Goal: Task Accomplishment & Management: Use online tool/utility

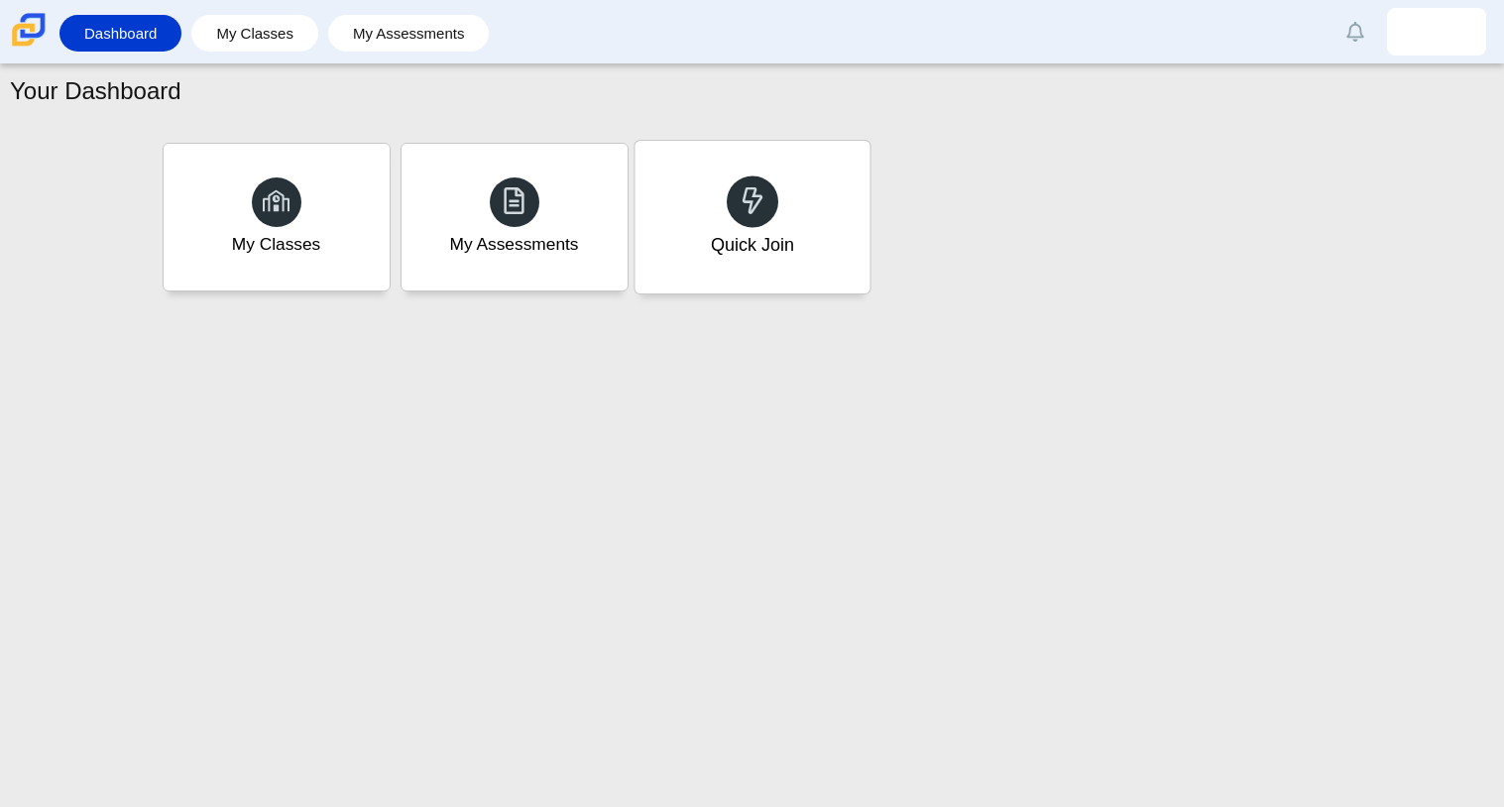
click at [727, 206] on div at bounding box center [753, 201] width 52 height 52
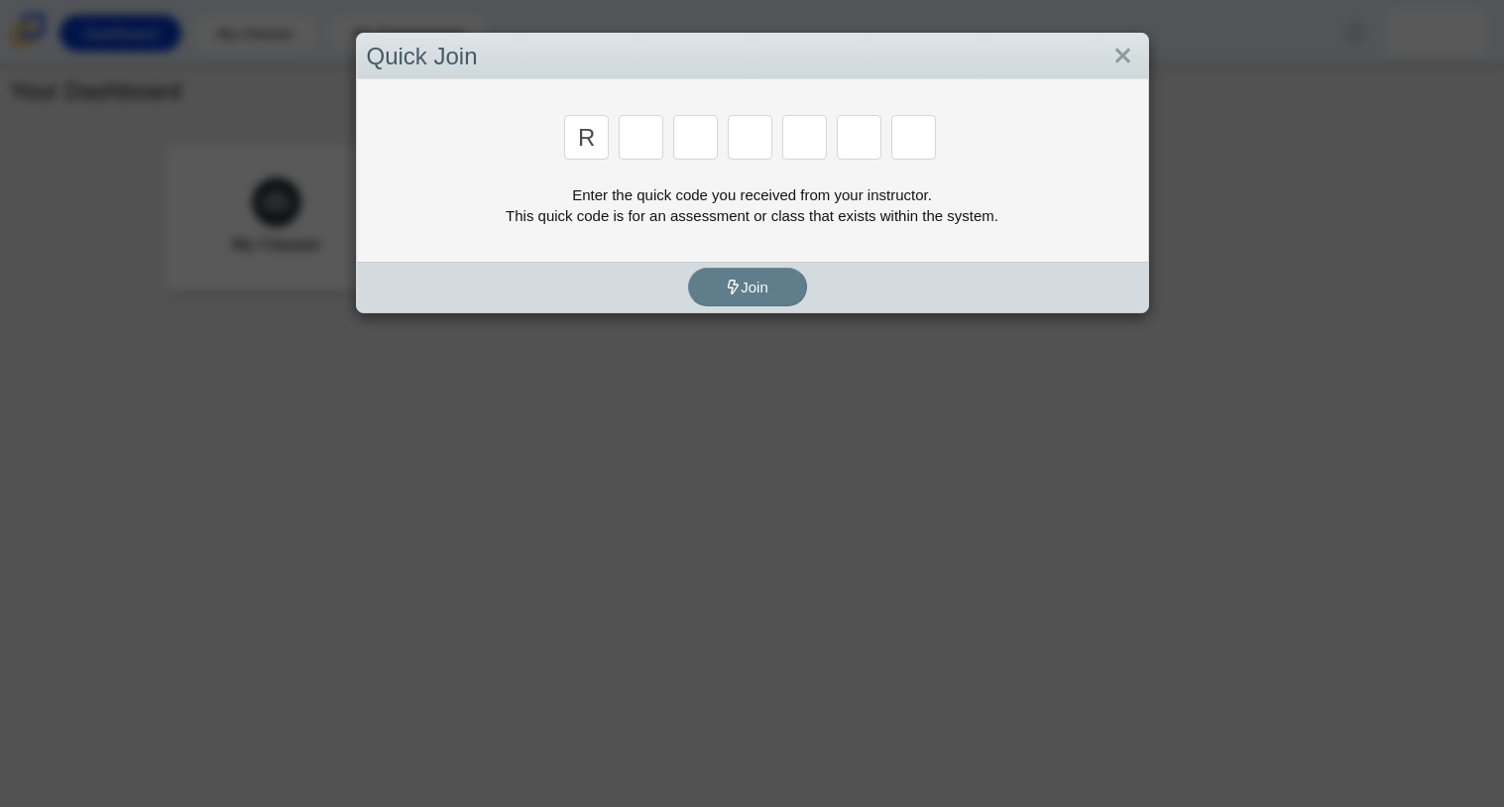
type input "r"
type input "c"
type input "g"
type input "2"
type input "9"
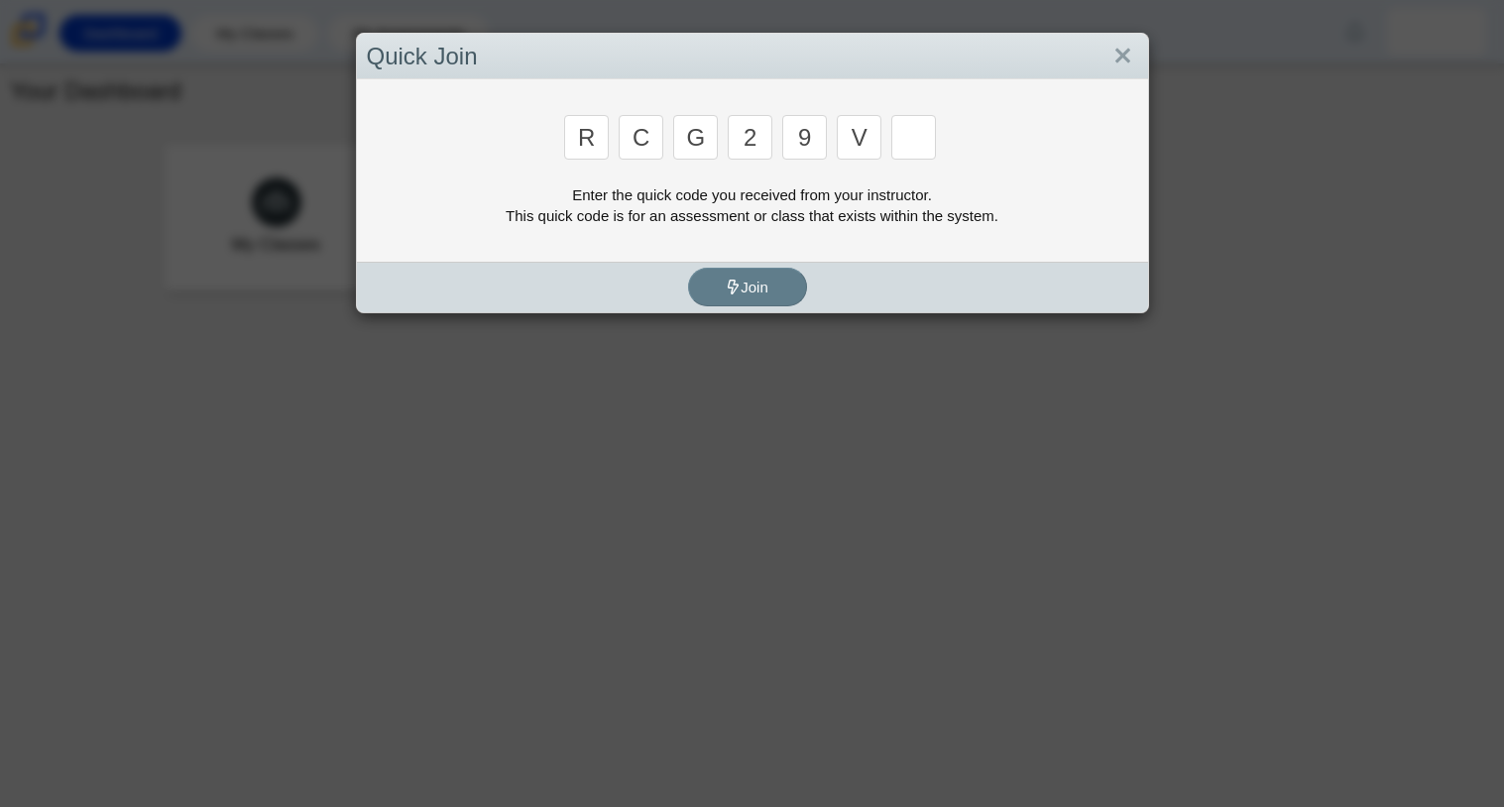
type input "v"
type input "u"
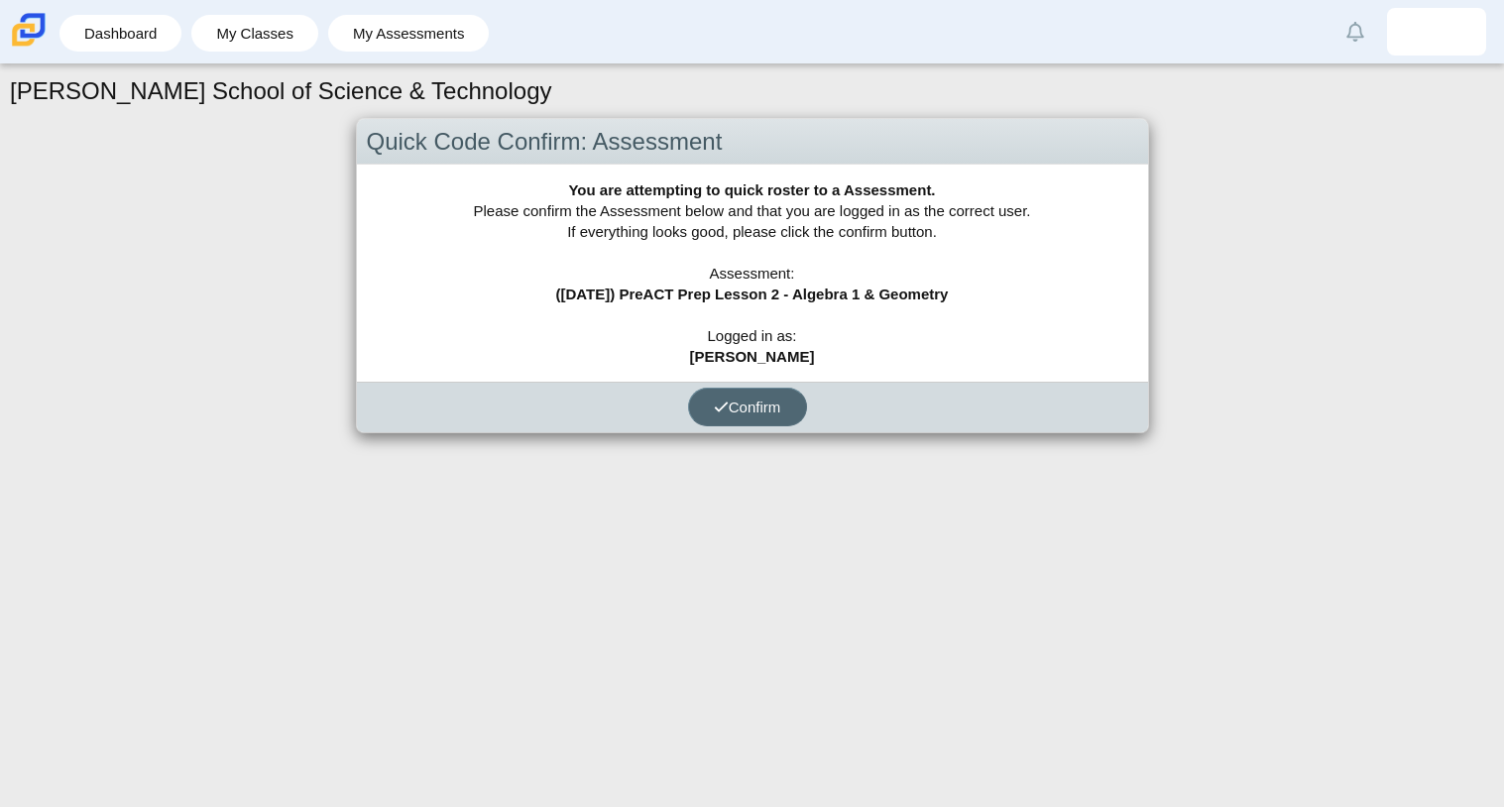
click at [741, 410] on span "Confirm" at bounding box center [747, 407] width 67 height 17
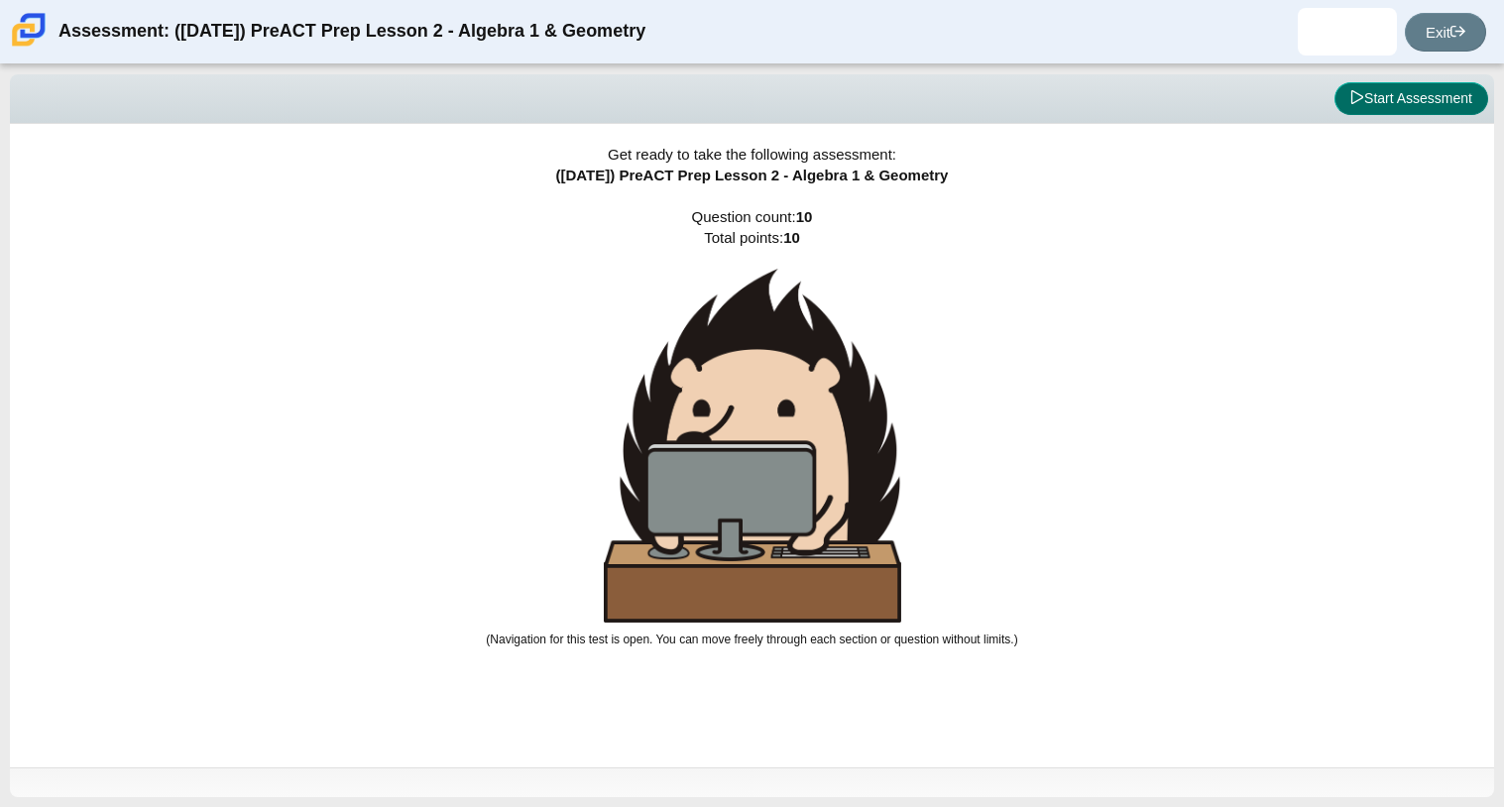
click at [1423, 91] on button "Start Assessment" at bounding box center [1411, 99] width 154 height 34
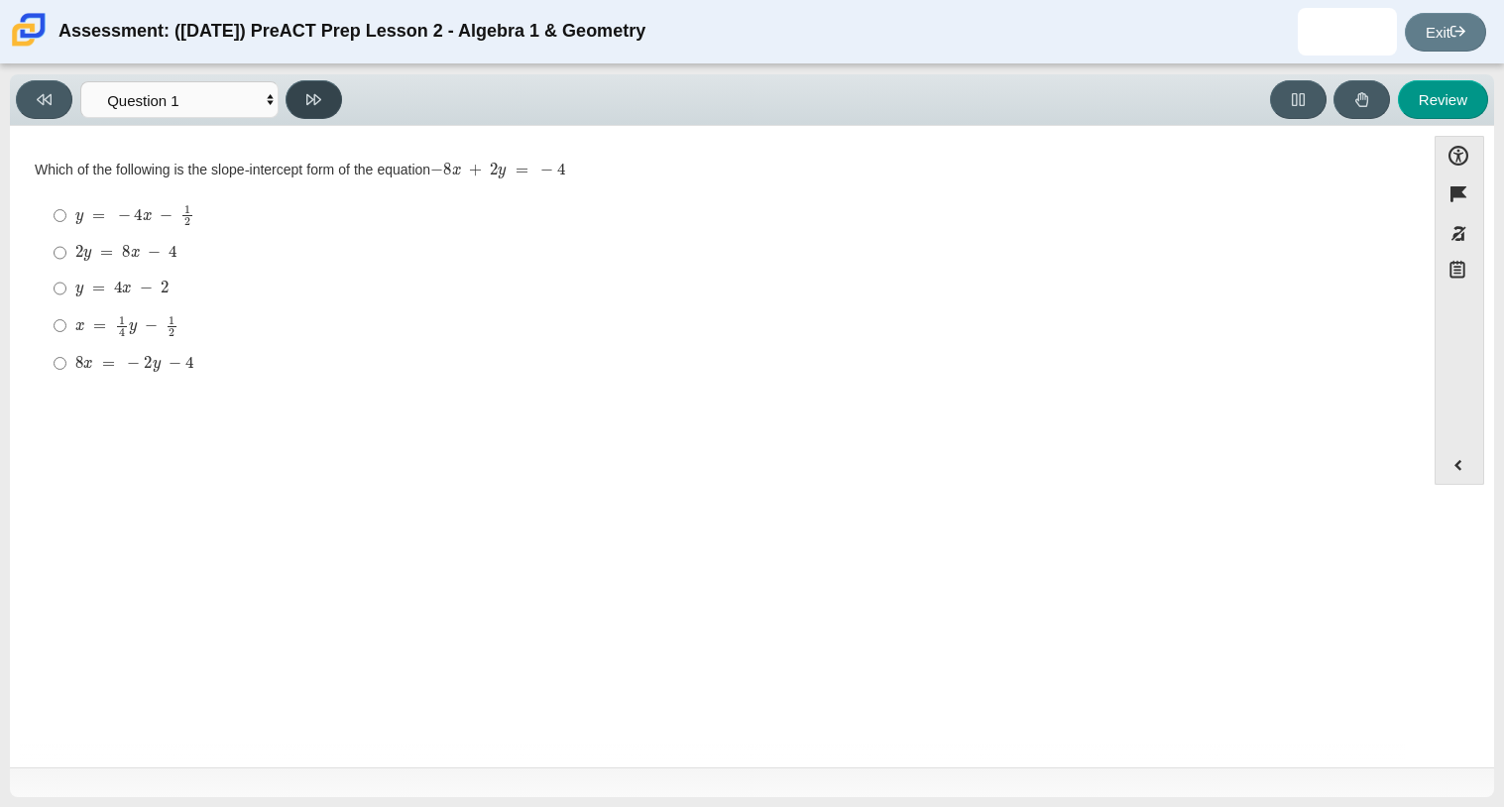
click at [304, 98] on button at bounding box center [314, 99] width 57 height 39
select select "ed62e223-81bd-4cbf-ab48-ab975844bd1f"
click at [92, 322] on div "1 2" at bounding box center [732, 329] width 1315 height 22
click at [66, 322] on input "1 2 1 half" at bounding box center [60, 329] width 13 height 39
radio input "true"
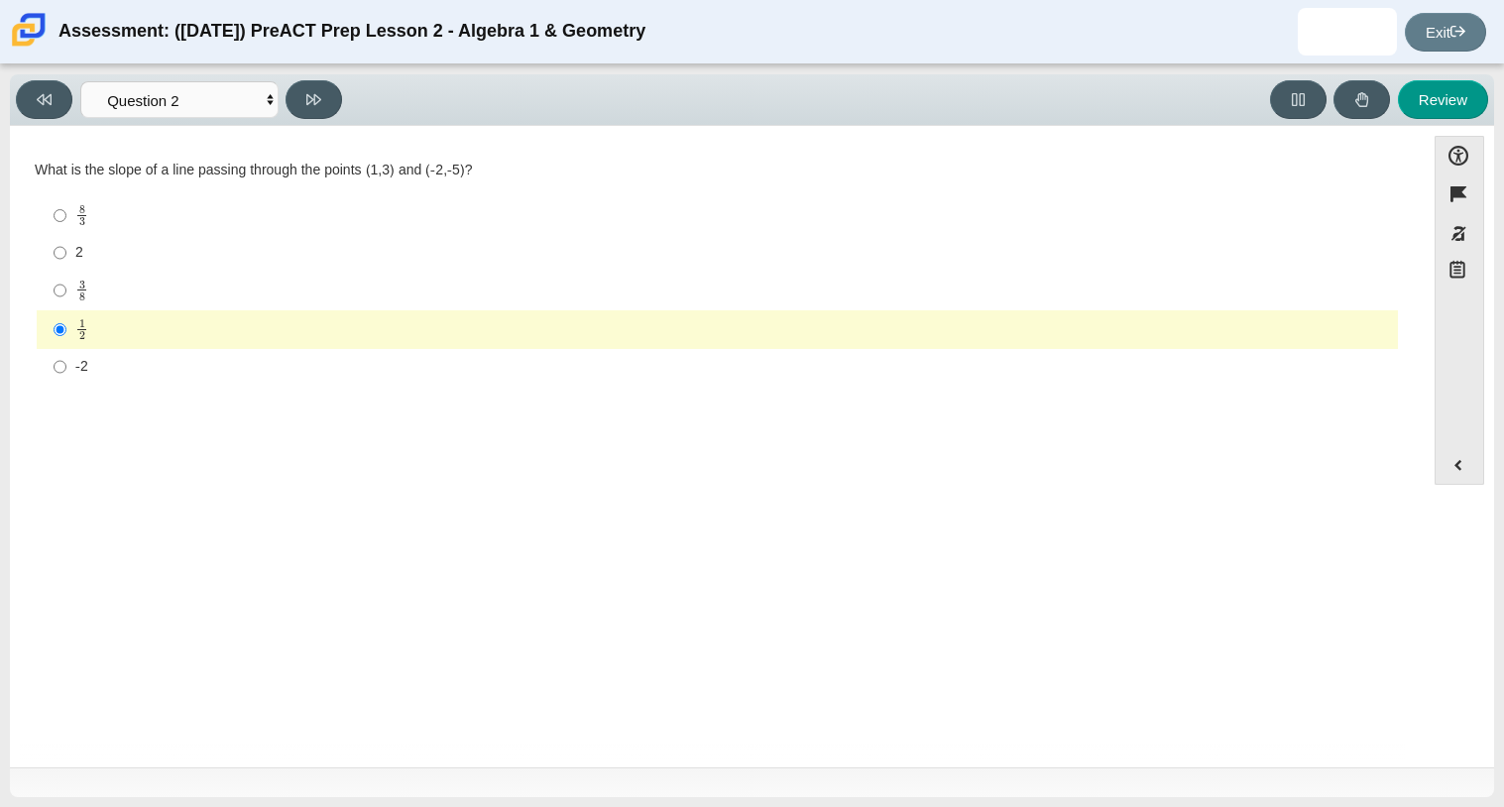
click at [46, 129] on div "Accessibility options Close Color scheme Font size Zoom Change the background a…" at bounding box center [752, 446] width 1484 height 641
click at [49, 106] on button at bounding box center [44, 99] width 57 height 39
select select "bbf5d072-3e0b-44c4-9a12-6e7c9033f65b"
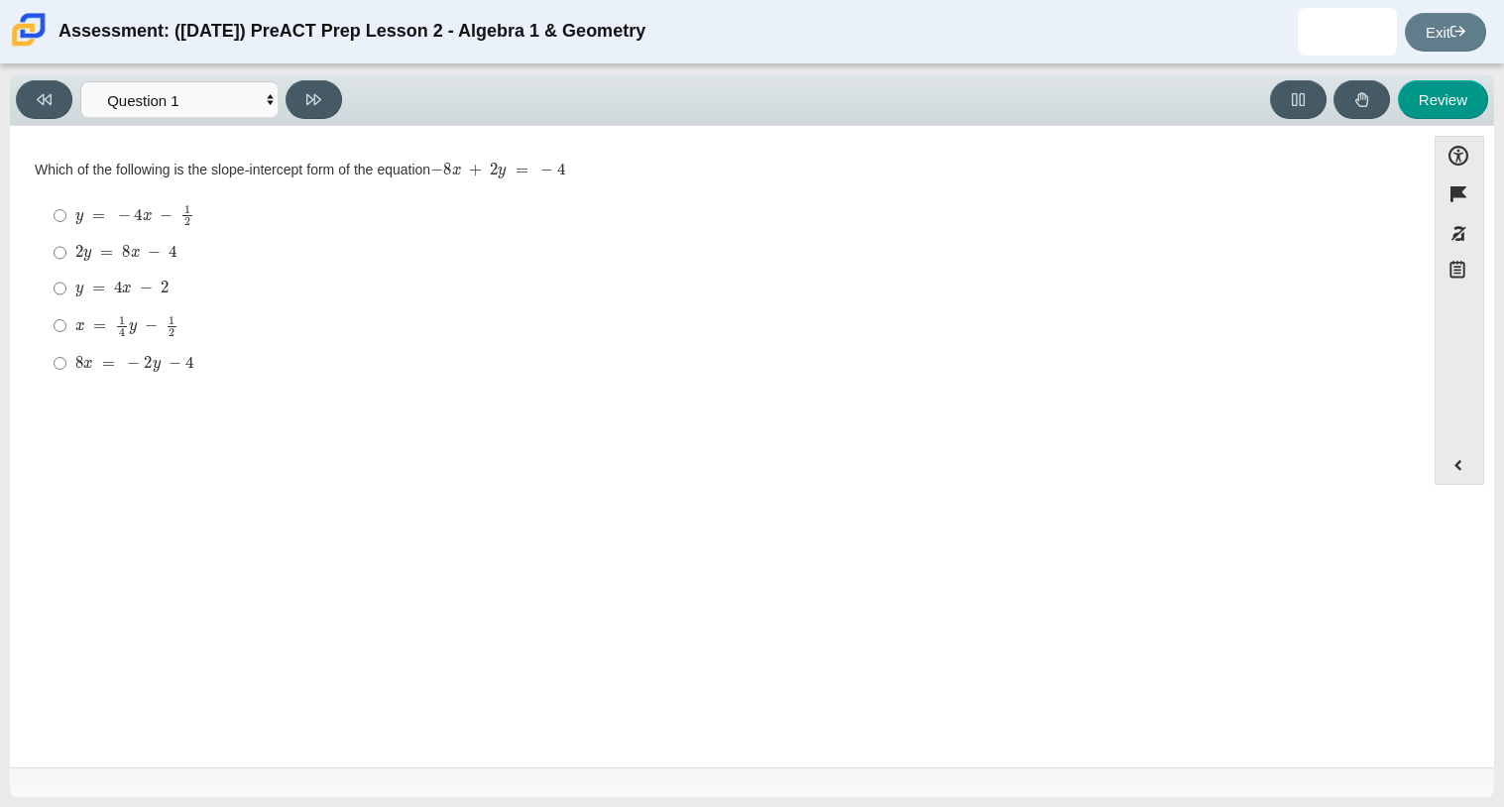
click at [93, 356] on mjx-math "Assessment items" at bounding box center [134, 364] width 118 height 17
click at [66, 356] on input "8 x = − 2 y − 4 8 x = − 2 y − 4" at bounding box center [60, 363] width 13 height 36
radio input "true"
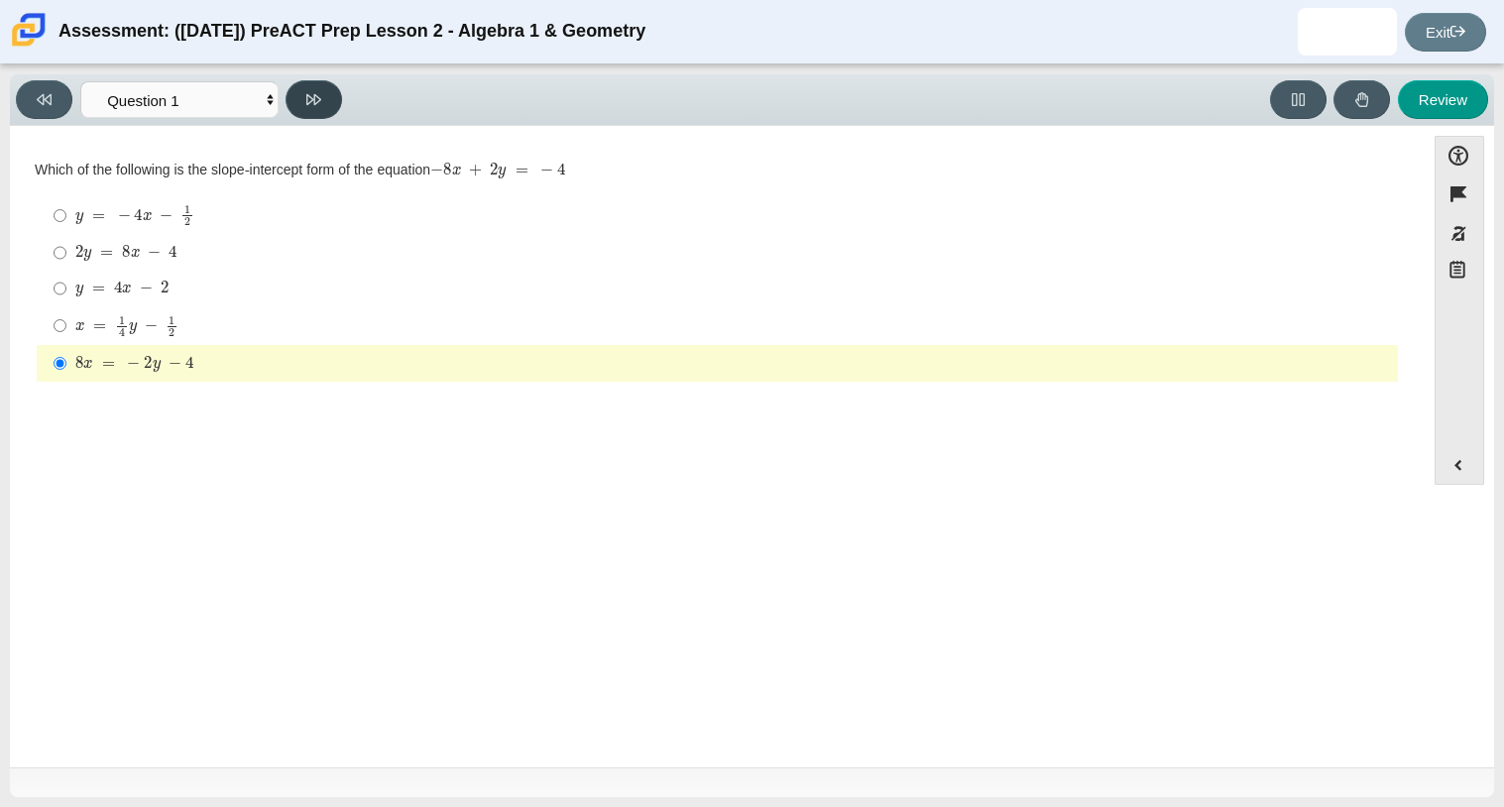
click at [306, 106] on button at bounding box center [314, 99] width 57 height 39
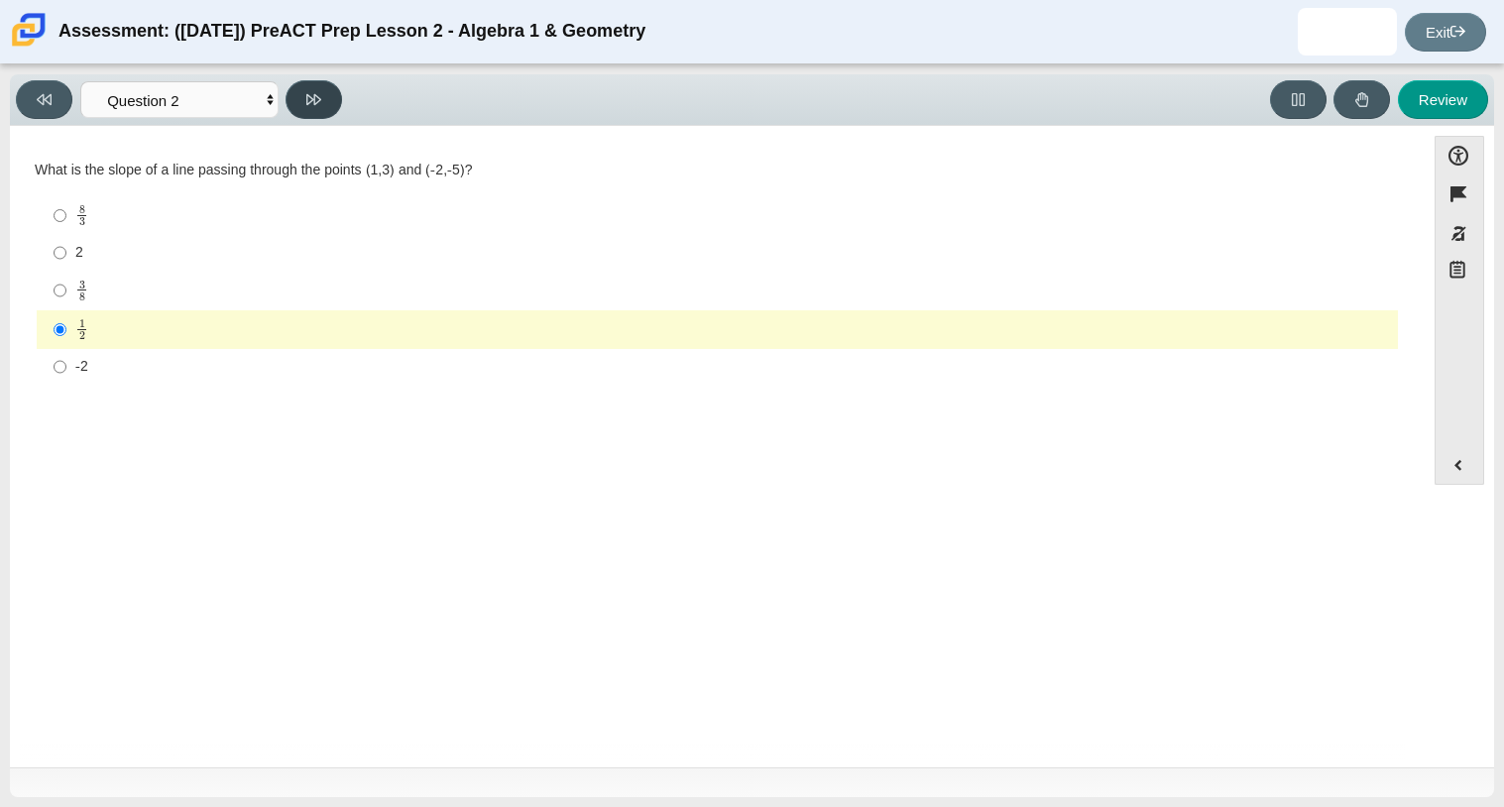
click at [305, 106] on button at bounding box center [314, 99] width 57 height 39
select select "97f4f5fa-a52e-4fed-af51-565bfcdf47cb"
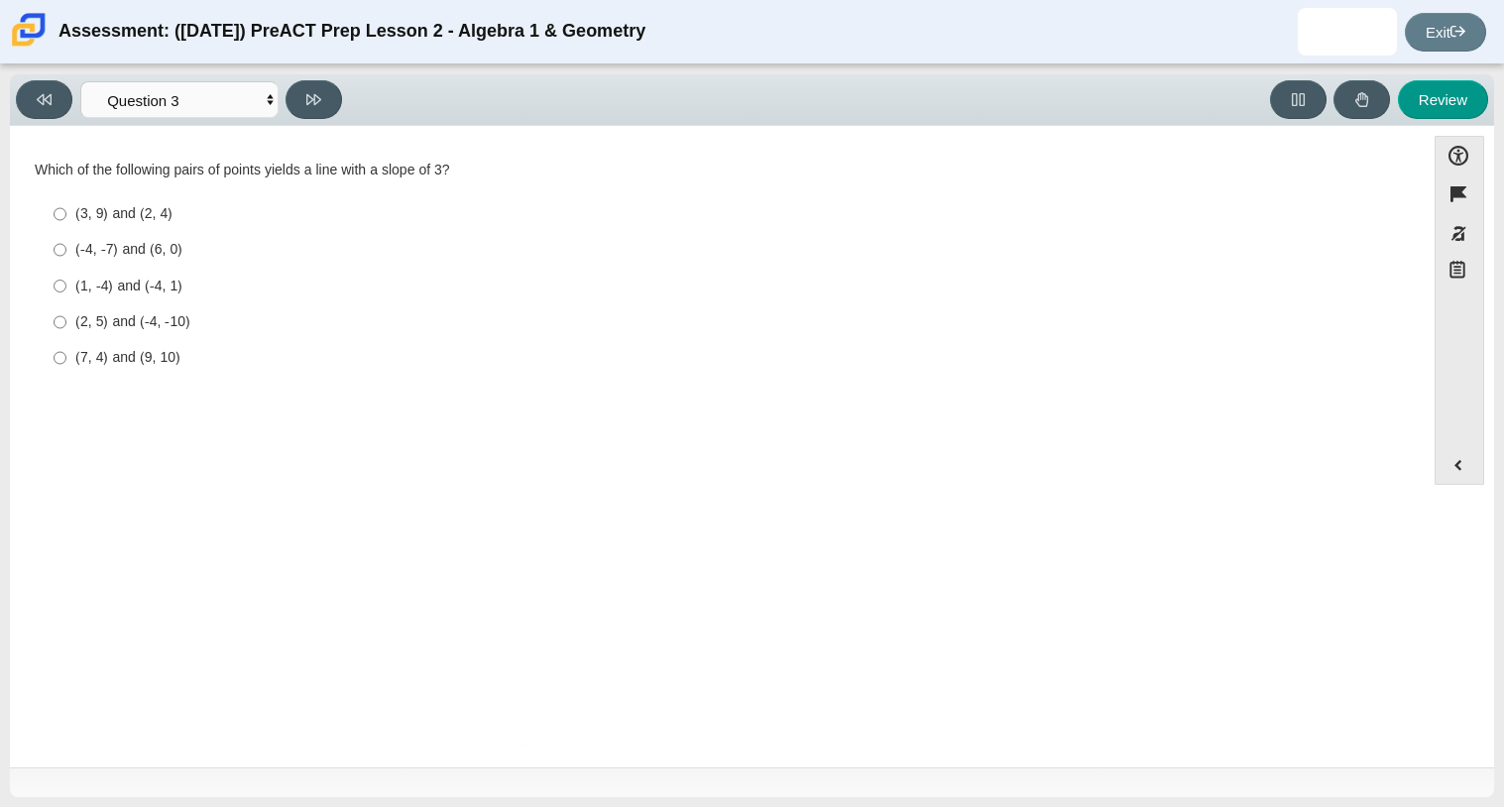
click at [168, 202] on label "(3, 9) and (2, 4) (3, 9) and (2, 4)" at bounding box center [719, 214] width 1358 height 36
click at [66, 202] on input "(3, 9) and (2, 4) (3, 9) and (2, 4)" at bounding box center [60, 214] width 13 height 36
radio input "true"
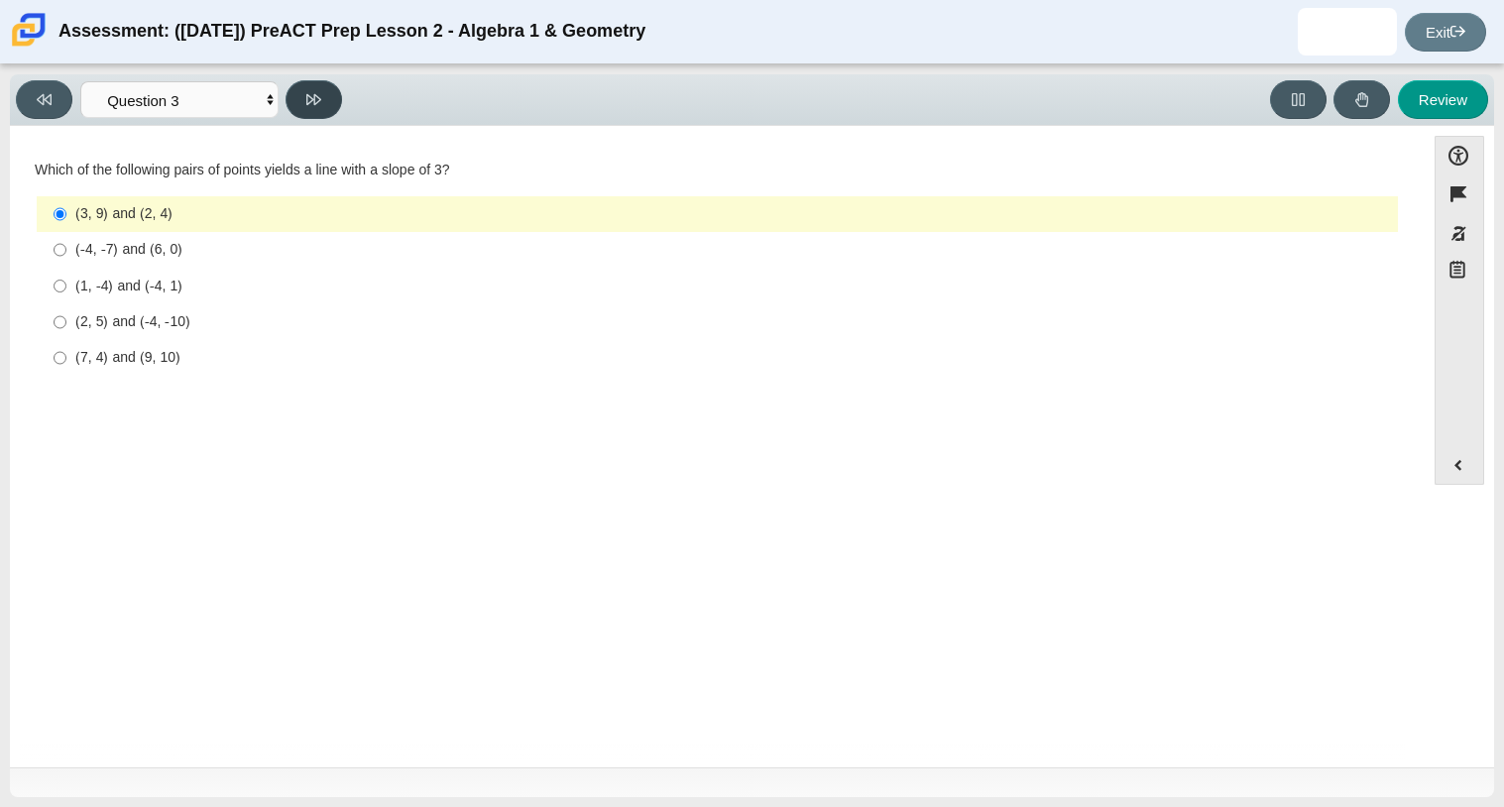
click at [300, 97] on button at bounding box center [314, 99] width 57 height 39
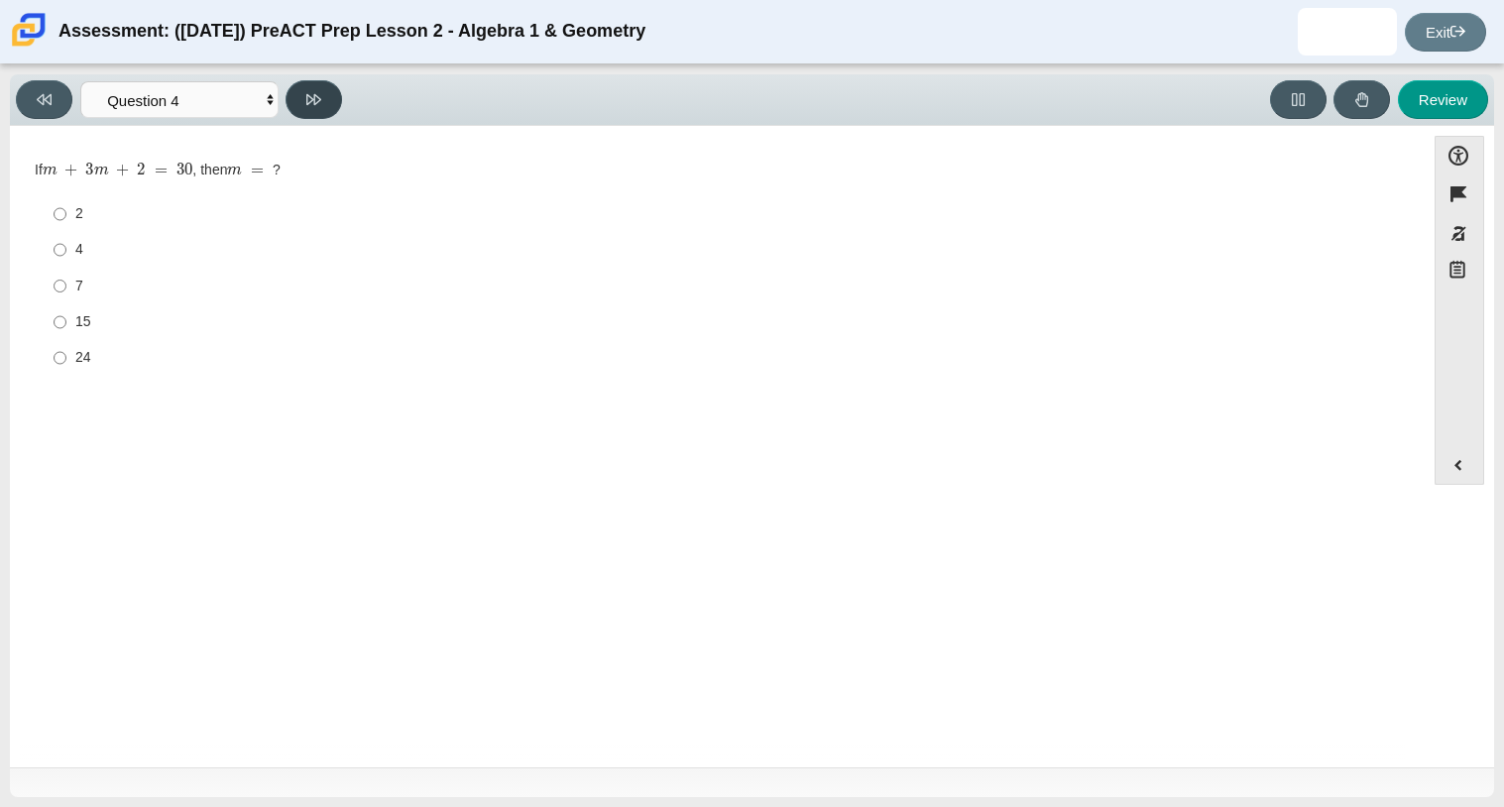
click at [300, 97] on button at bounding box center [314, 99] width 57 height 39
click at [63, 106] on button at bounding box center [44, 99] width 57 height 39
select select "89427bb7-e313-4f00-988f-8b8255897029"
click at [71, 286] on label "7 7" at bounding box center [719, 286] width 1358 height 36
click at [66, 286] on input "7 7" at bounding box center [60, 286] width 13 height 36
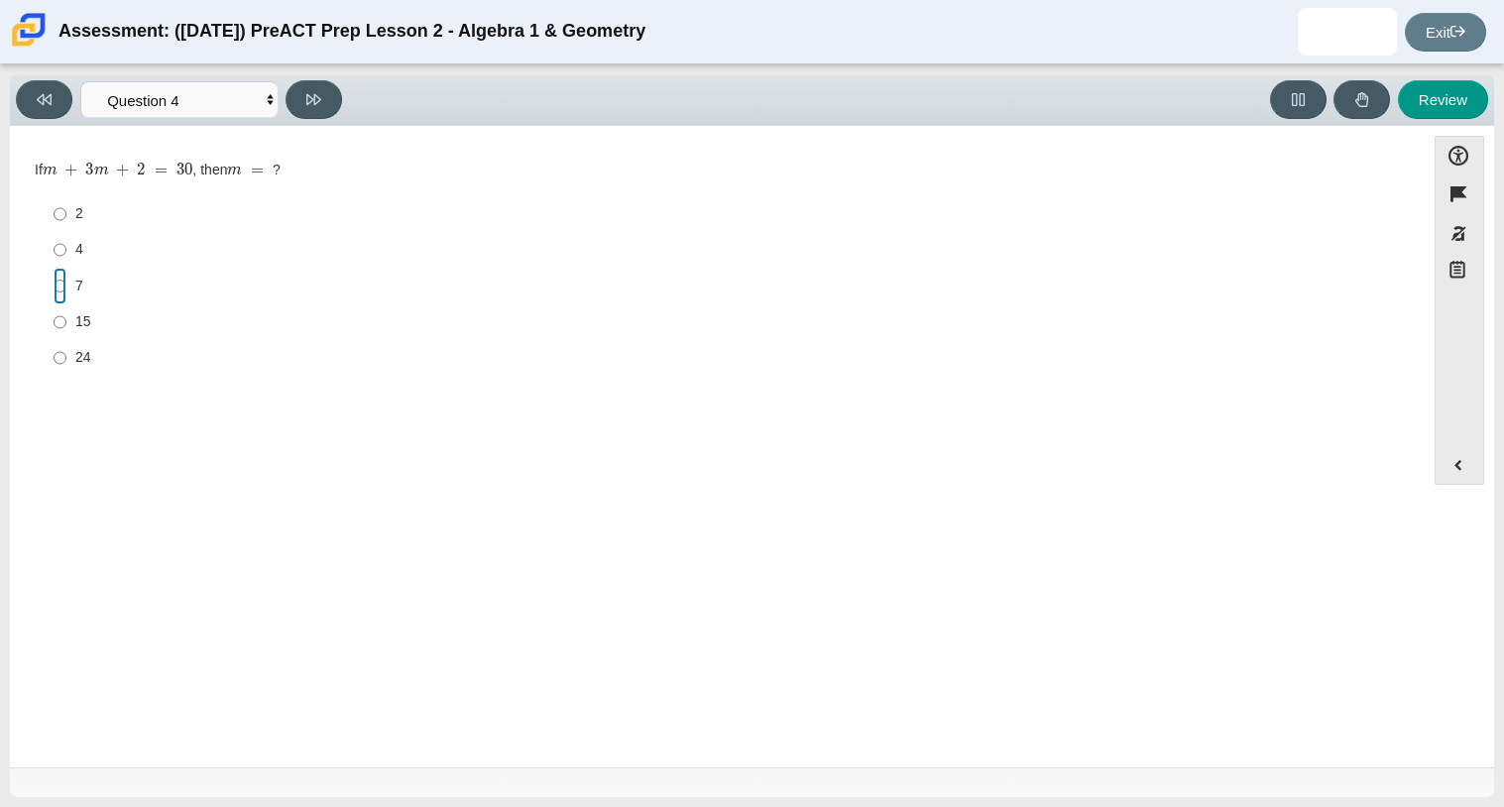
radio input "true"
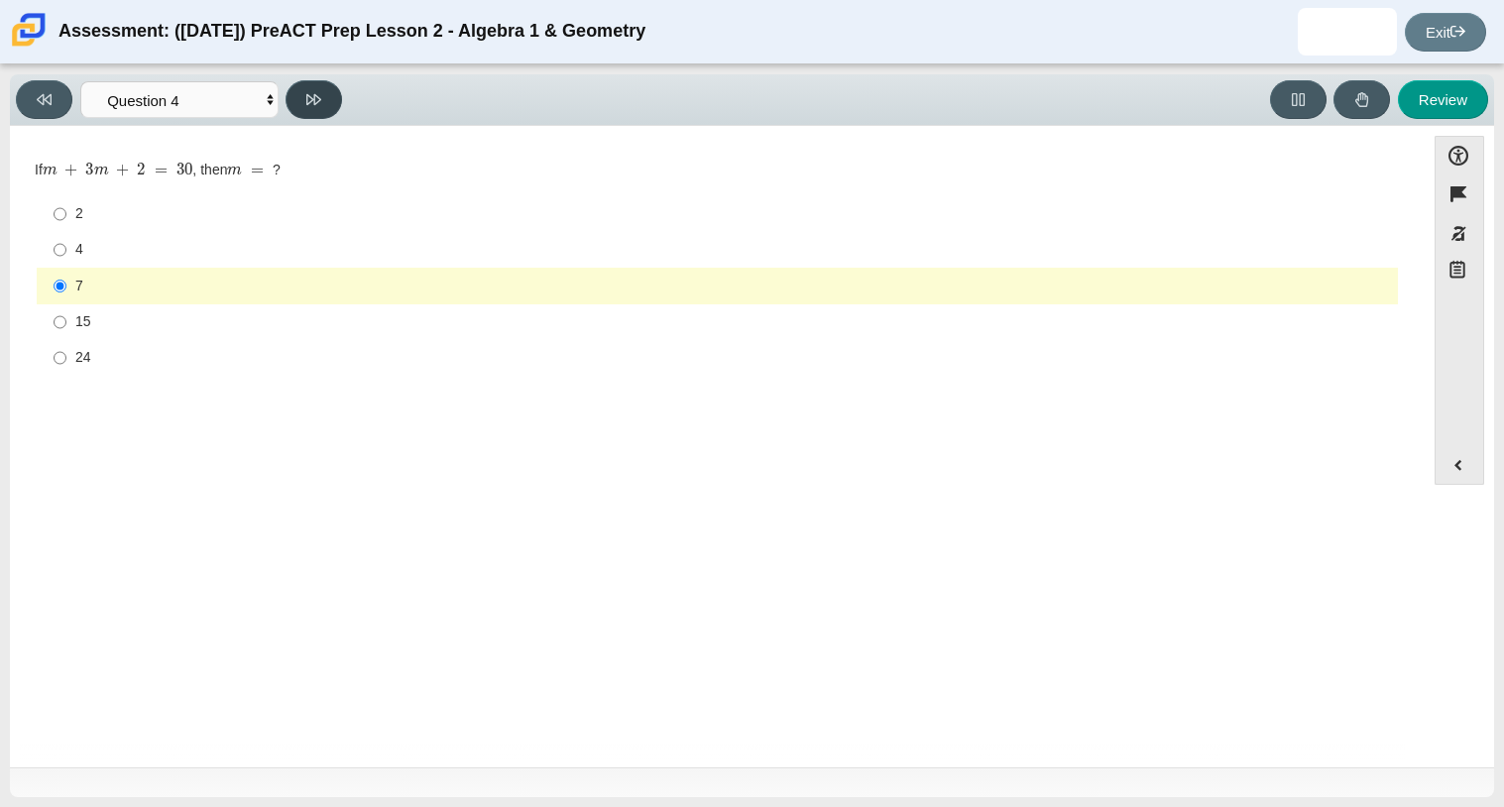
click at [304, 98] on button at bounding box center [314, 99] width 57 height 39
select select "489dcffd-4e6a-49cf-a9d6-ad1d4a911a4e"
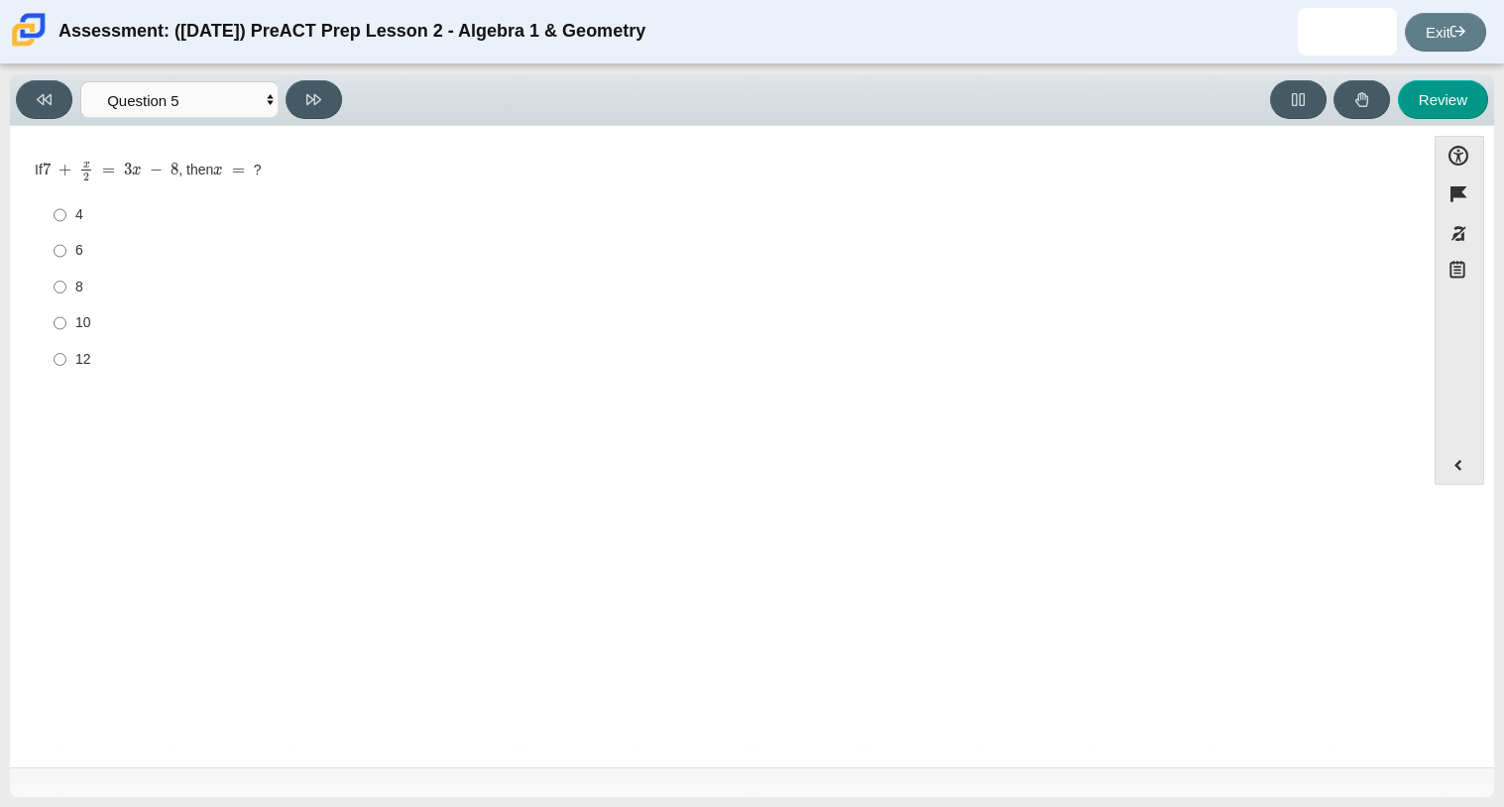
click at [80, 286] on div "8" at bounding box center [732, 288] width 1315 height 20
click at [66, 286] on input "8 8" at bounding box center [60, 287] width 13 height 36
radio input "true"
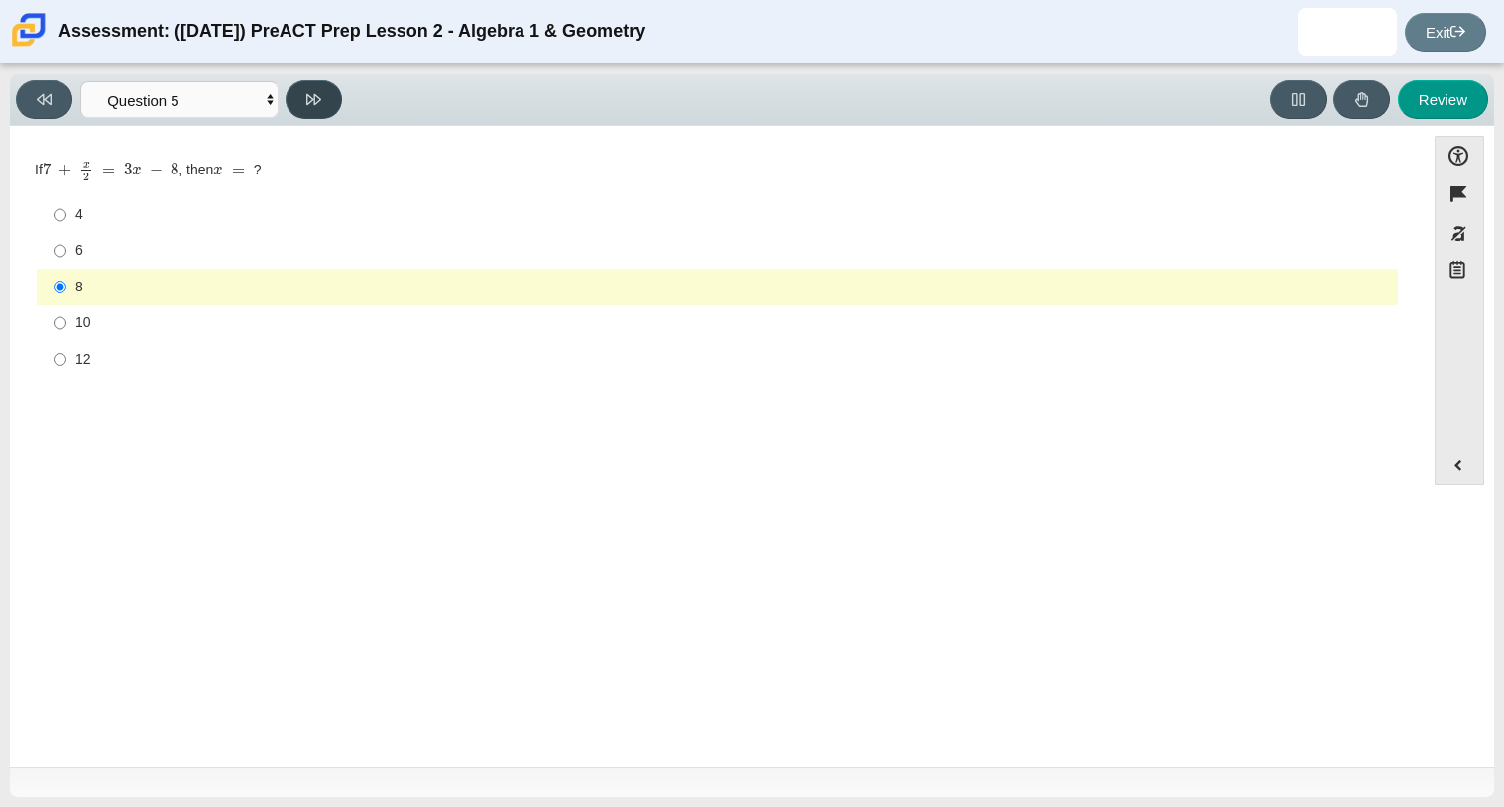
click at [316, 110] on button at bounding box center [314, 99] width 57 height 39
select select "210571de-36a6-4d8e-a361-ceff8ef801dc"
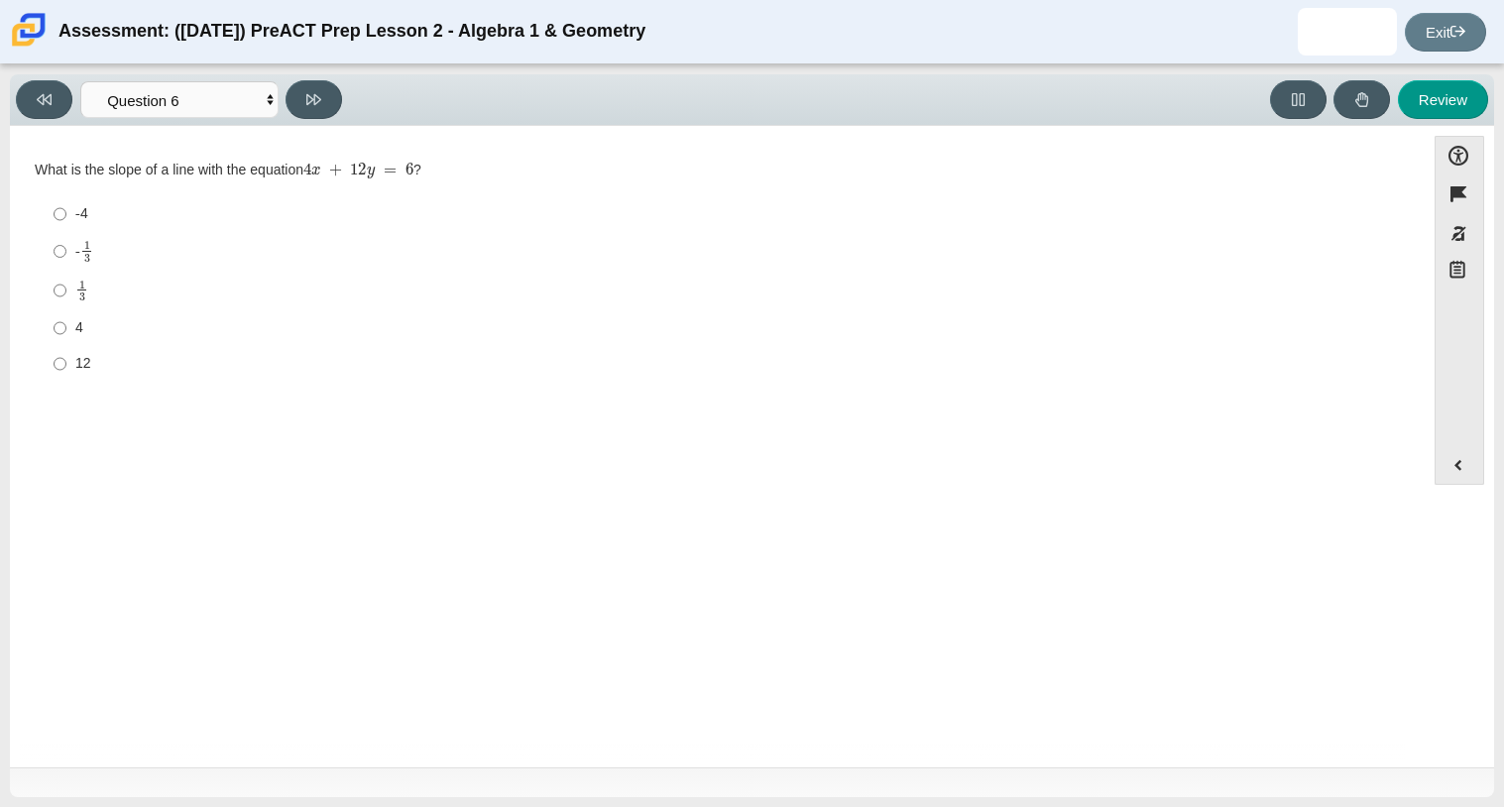
click at [89, 261] on mjx-frac "Assessment items" at bounding box center [86, 251] width 13 height 21
click at [66, 261] on input "- 1 3 -1 third" at bounding box center [60, 251] width 13 height 39
radio input "true"
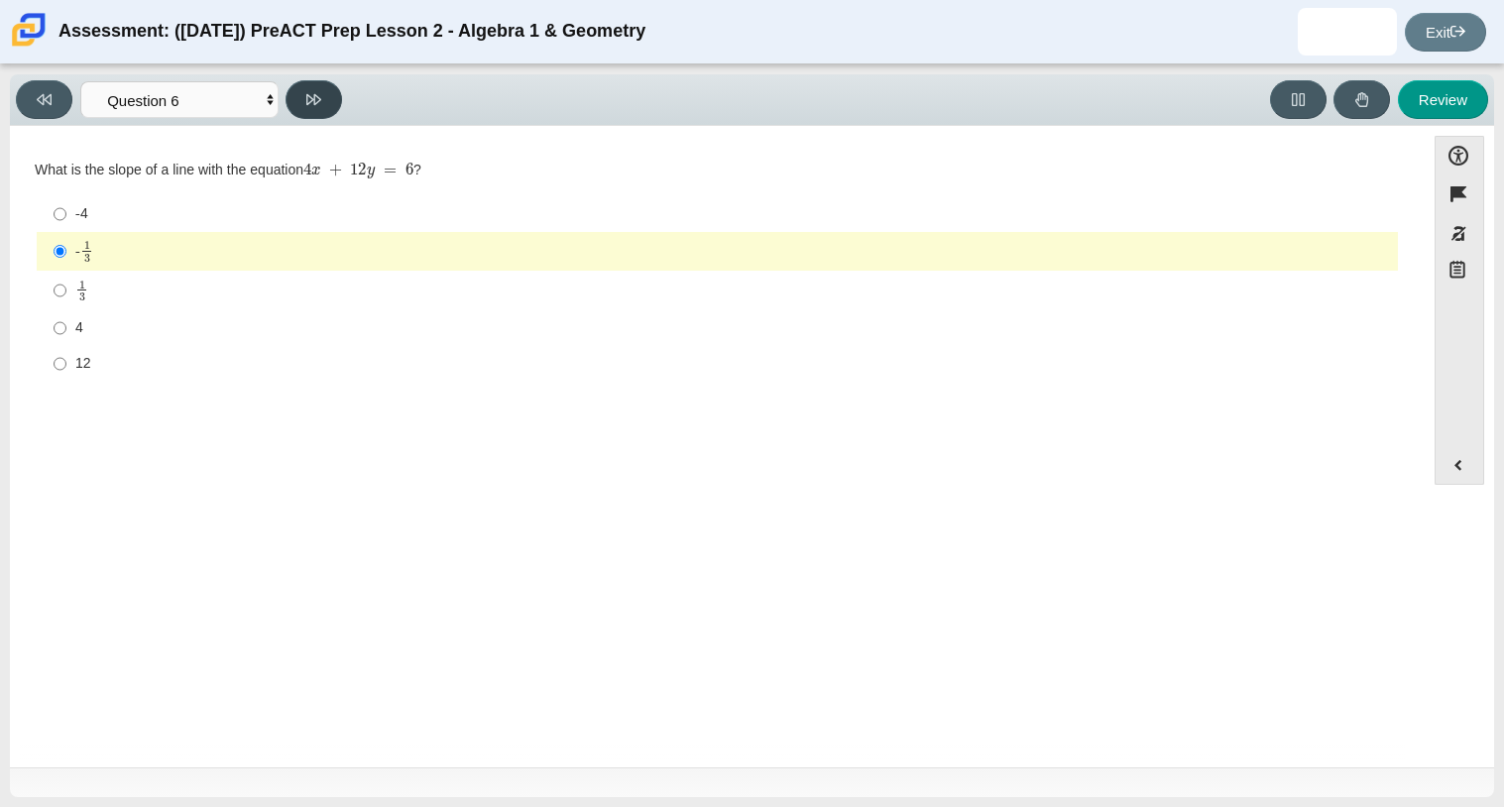
click at [314, 88] on button at bounding box center [314, 99] width 57 height 39
select select "ec95ace6-bebc-42b8-9428-40567494d4da"
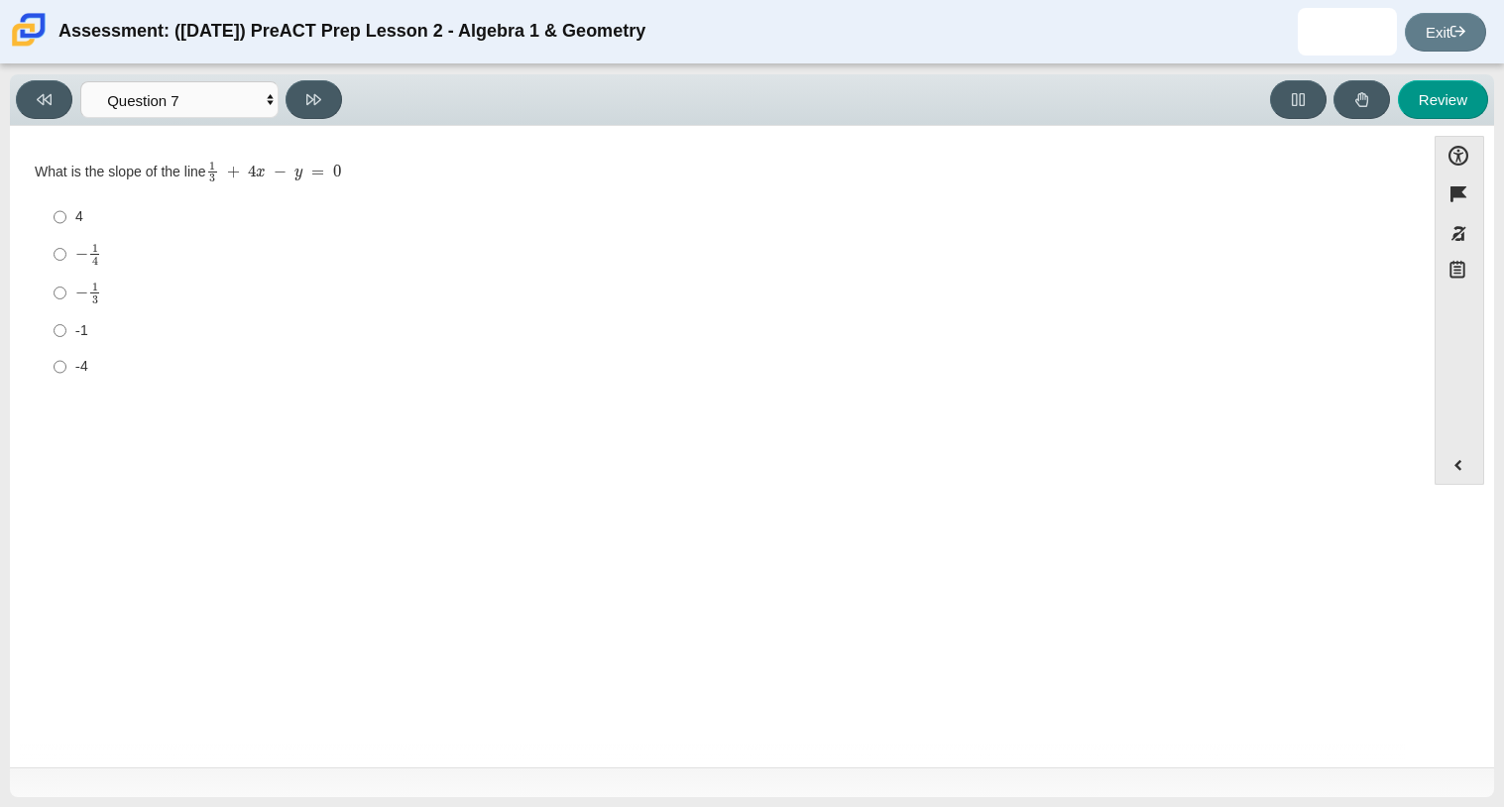
click at [89, 267] on mjx-container "− 1 4" at bounding box center [88, 253] width 26 height 38
click at [66, 267] on input "− 1 4 negative 1 fourth" at bounding box center [60, 254] width 13 height 39
radio input "true"
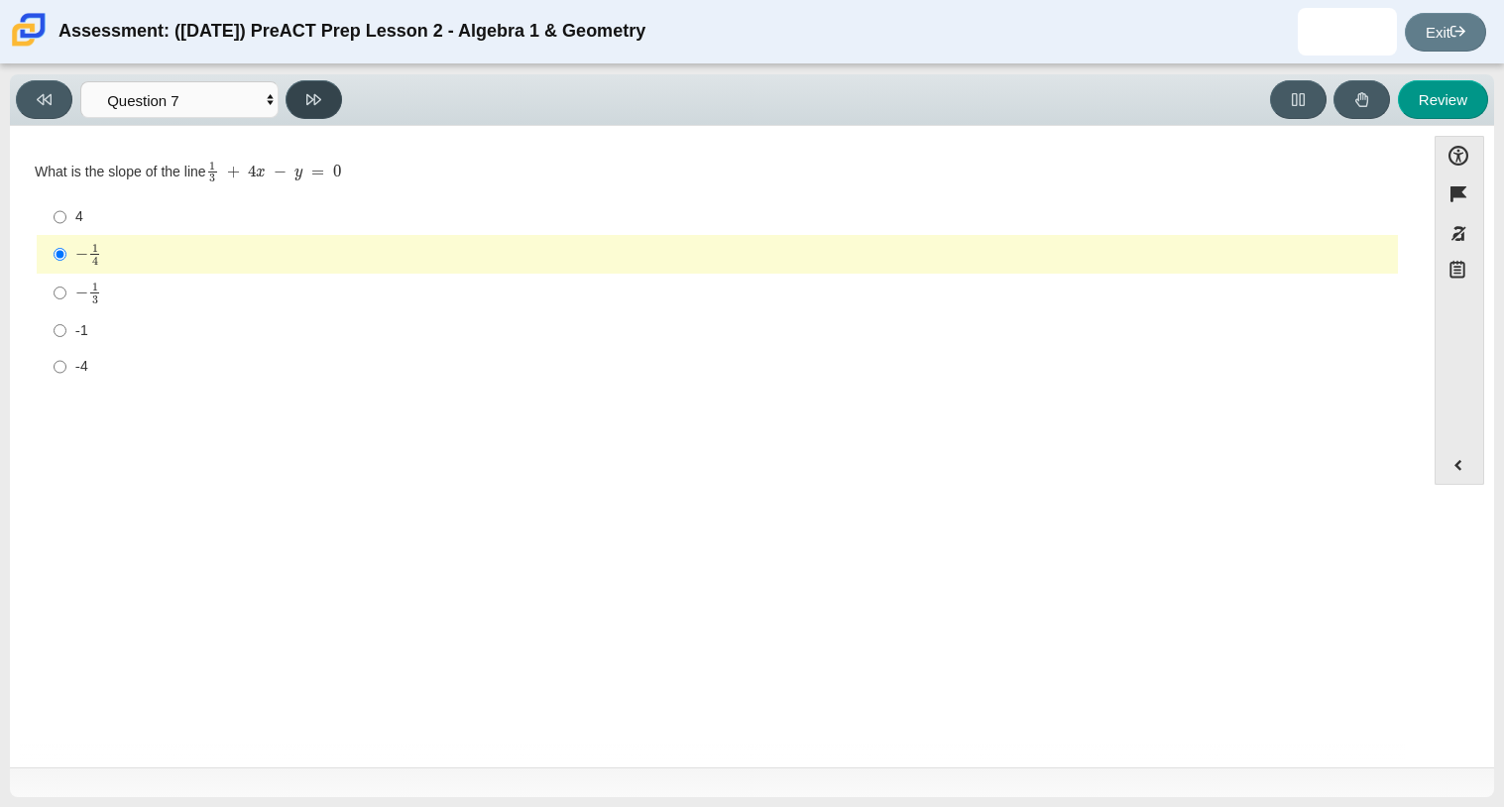
click at [308, 80] on button at bounding box center [314, 99] width 57 height 39
select select "ce81fe10-bf29-4b5e-8bd7-4f47f2fed4d8"
